Goal: Information Seeking & Learning: Learn about a topic

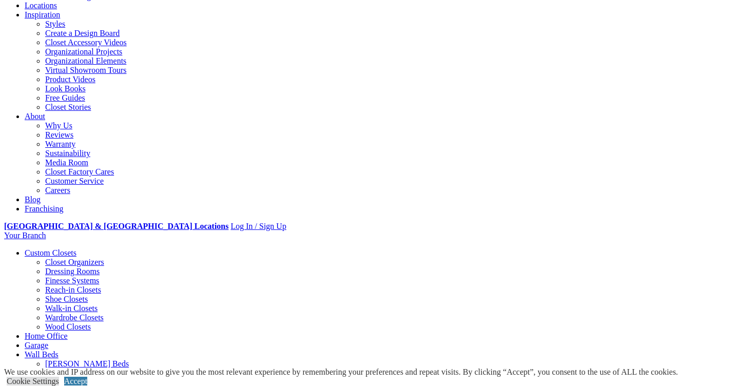
scroll to position [173, 0]
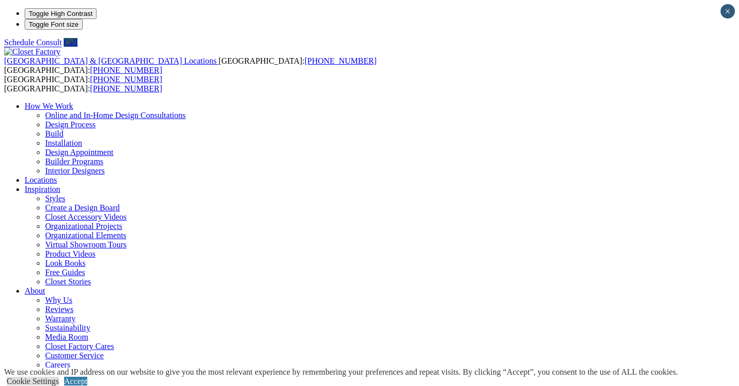
scroll to position [0, 0]
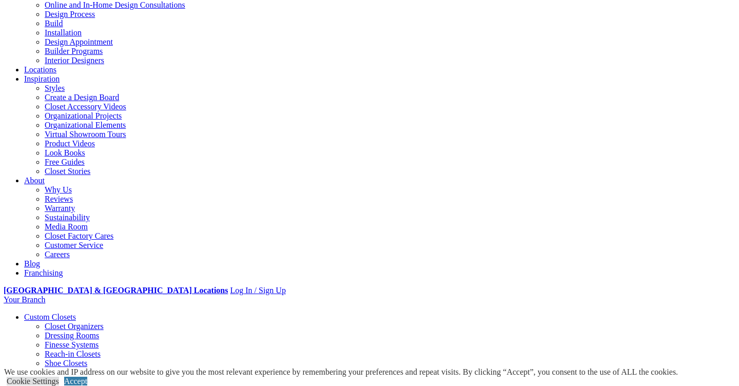
scroll to position [112, 0]
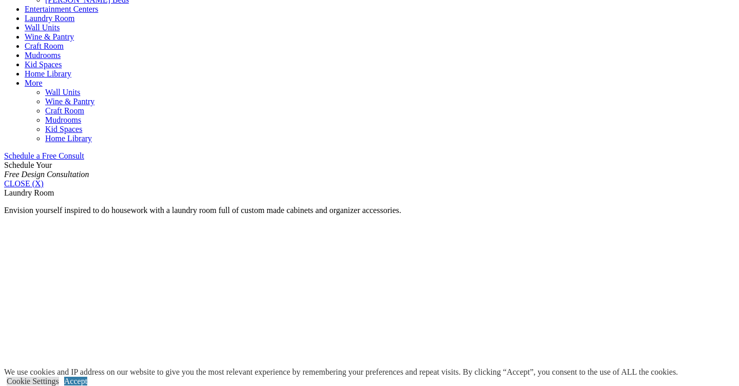
scroll to position [552, 0]
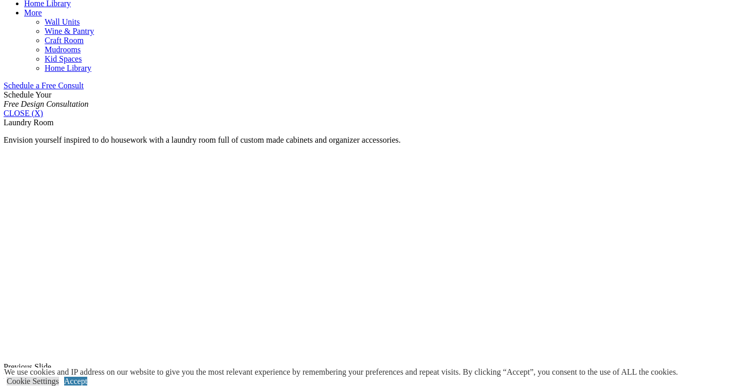
scroll to position [608, 0]
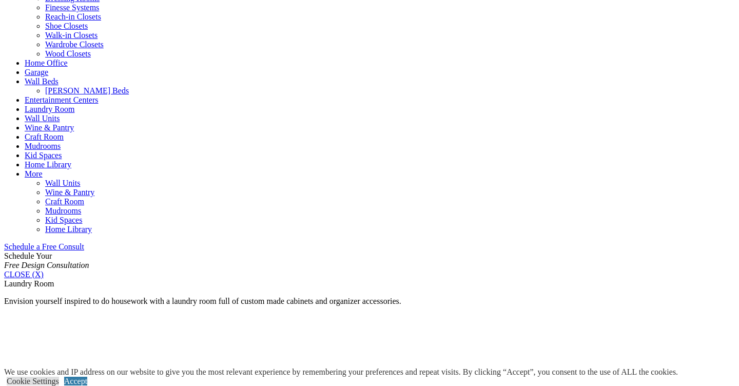
scroll to position [314, 0]
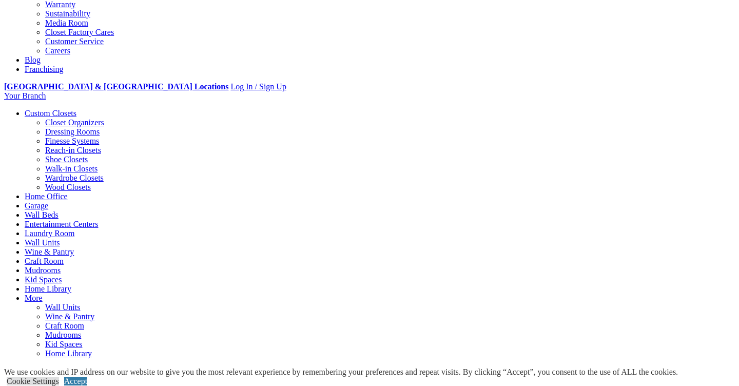
click at [53, 164] on link "Walk-in Closets" at bounding box center [71, 168] width 52 height 9
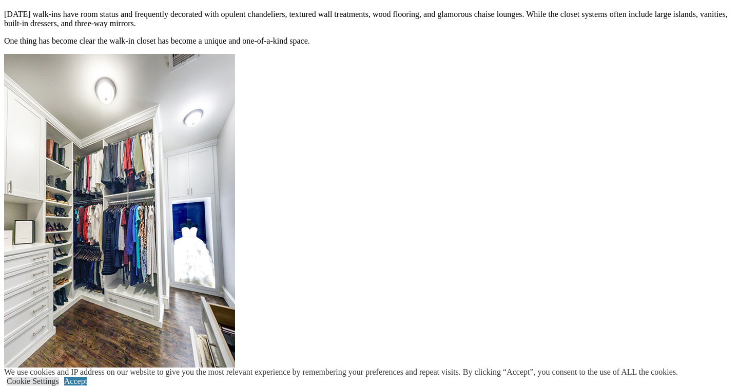
scroll to position [877, 0]
